Goal: Task Accomplishment & Management: Manage account settings

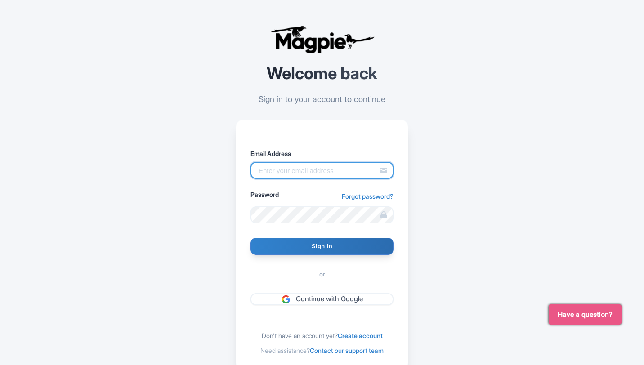
drag, startPoint x: 0, startPoint y: 0, endPoint x: 301, endPoint y: 169, distance: 345.5
click at [301, 168] on input "Email Address" at bounding box center [322, 170] width 143 height 17
type input "[EMAIL_ADDRESS][DOMAIN_NAME]"
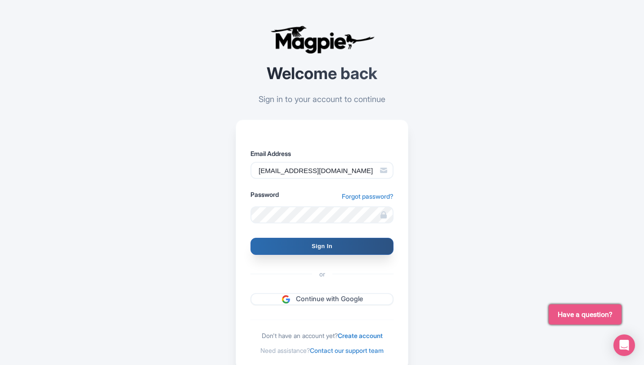
click at [301, 249] on input "Sign In" at bounding box center [322, 246] width 143 height 17
type input "Signing in..."
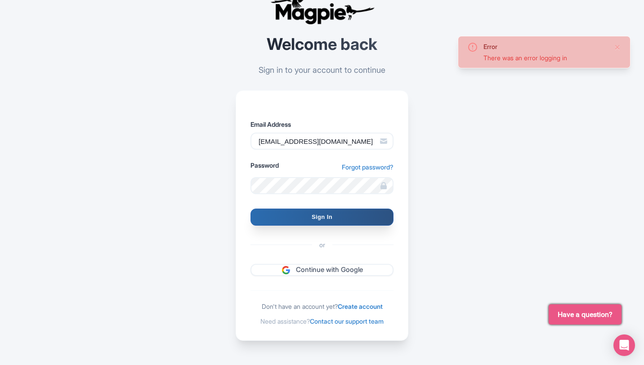
scroll to position [31, 0]
